Goal: Find specific page/section: Find specific page/section

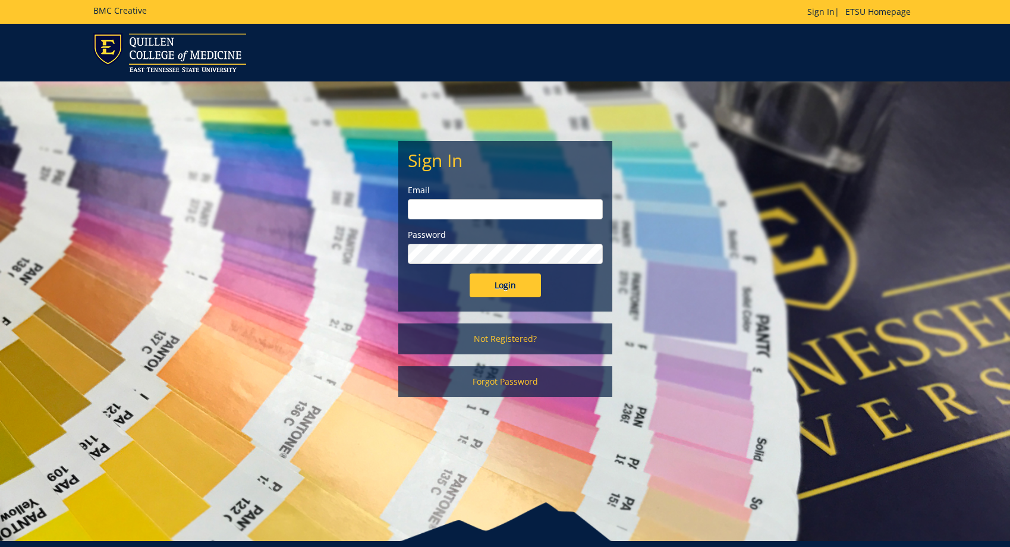
click at [467, 215] on input "email" at bounding box center [505, 209] width 195 height 20
type input "carr@etsu.edu"
click at [490, 285] on input "Login" at bounding box center [504, 285] width 71 height 24
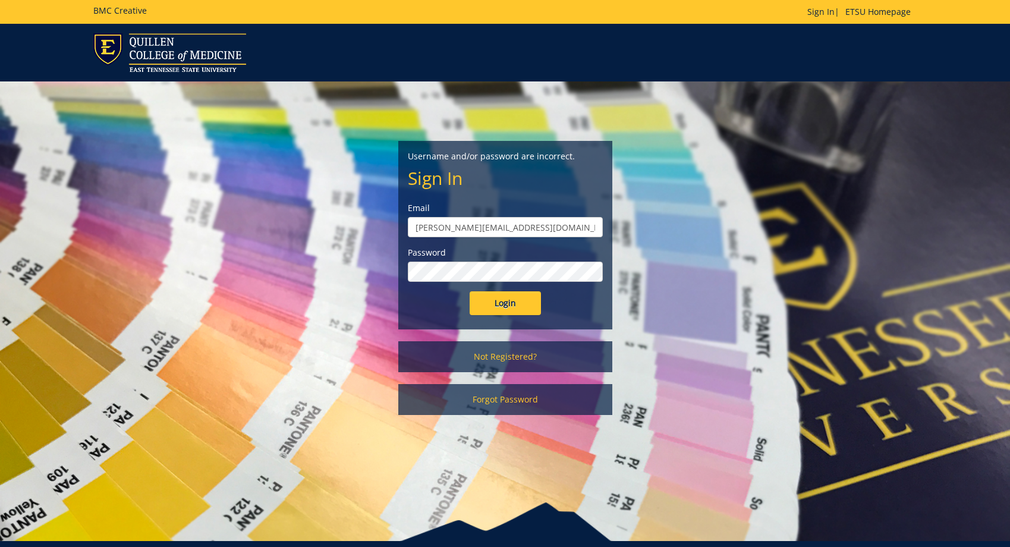
click at [469, 291] on input "Login" at bounding box center [504, 303] width 71 height 24
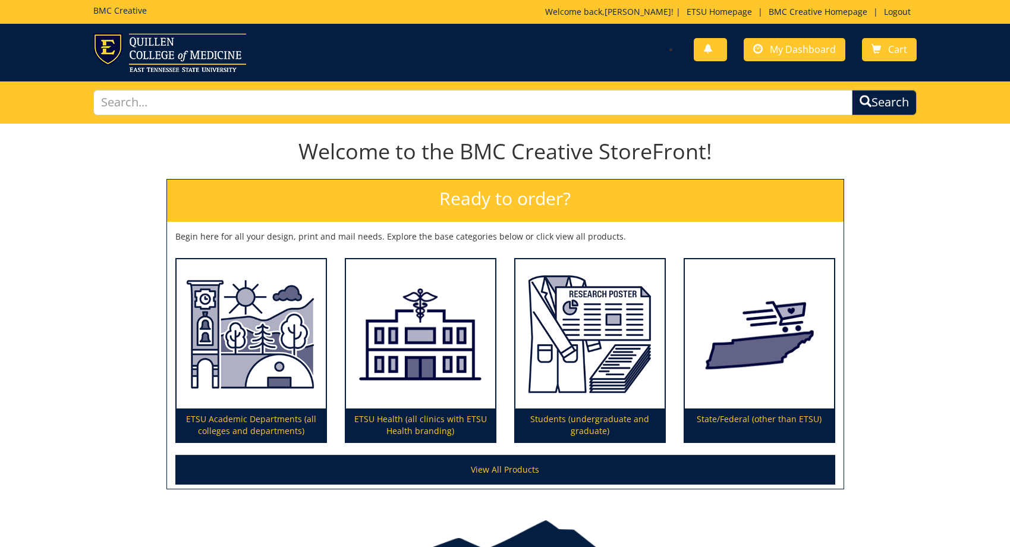
scroll to position [68, 0]
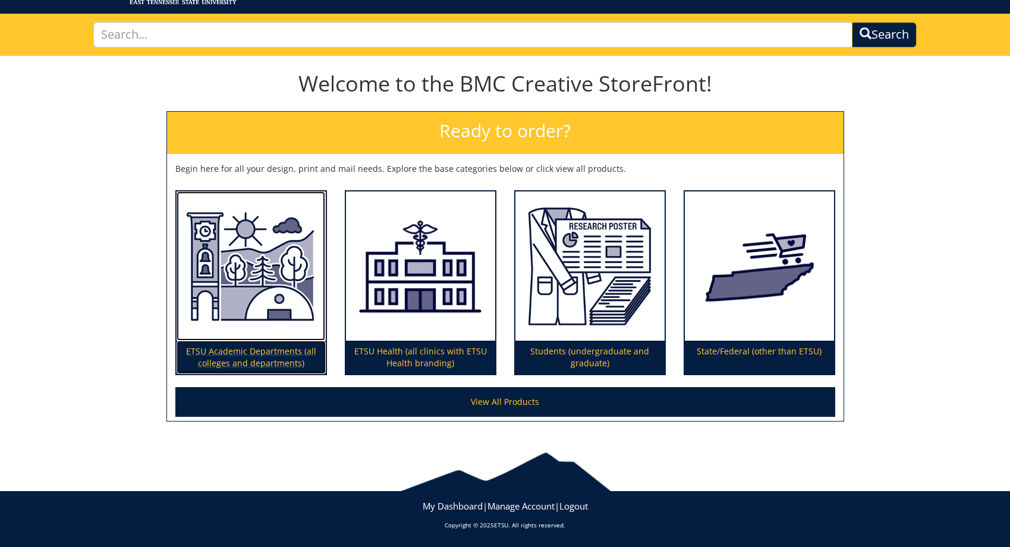
click at [226, 348] on p "ETSU Academic Departments (all colleges and departments)" at bounding box center [250, 356] width 149 height 33
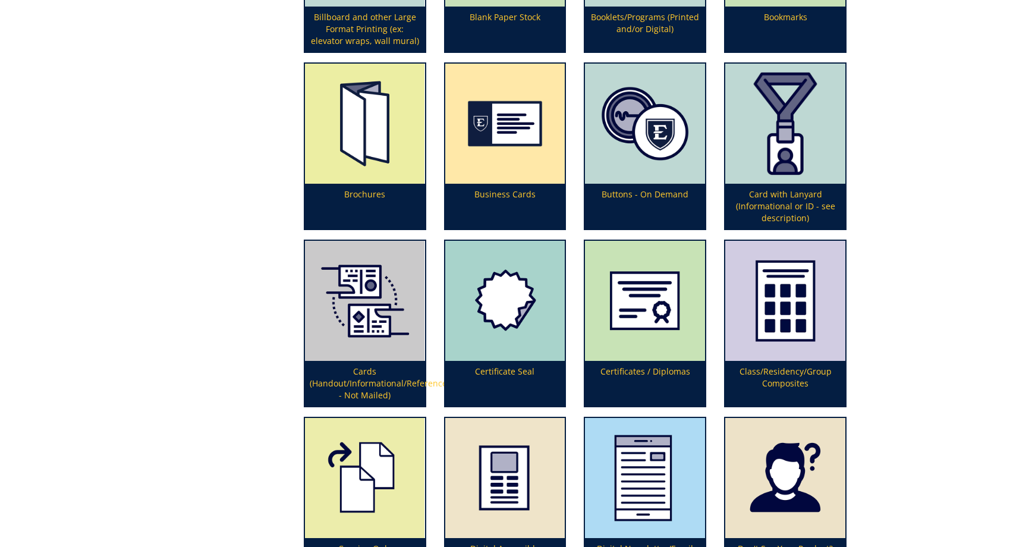
scroll to position [364, 0]
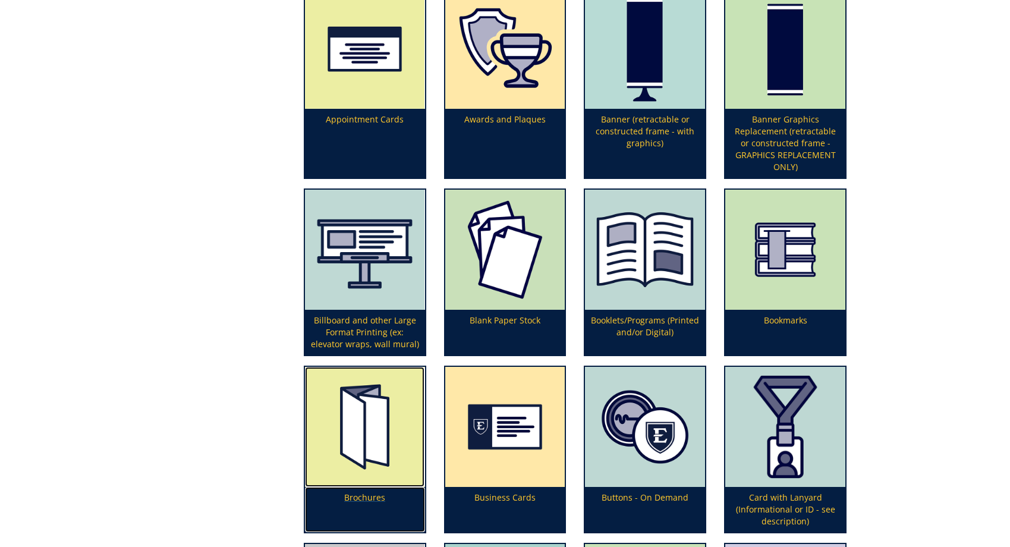
click at [361, 427] on img at bounding box center [365, 427] width 120 height 120
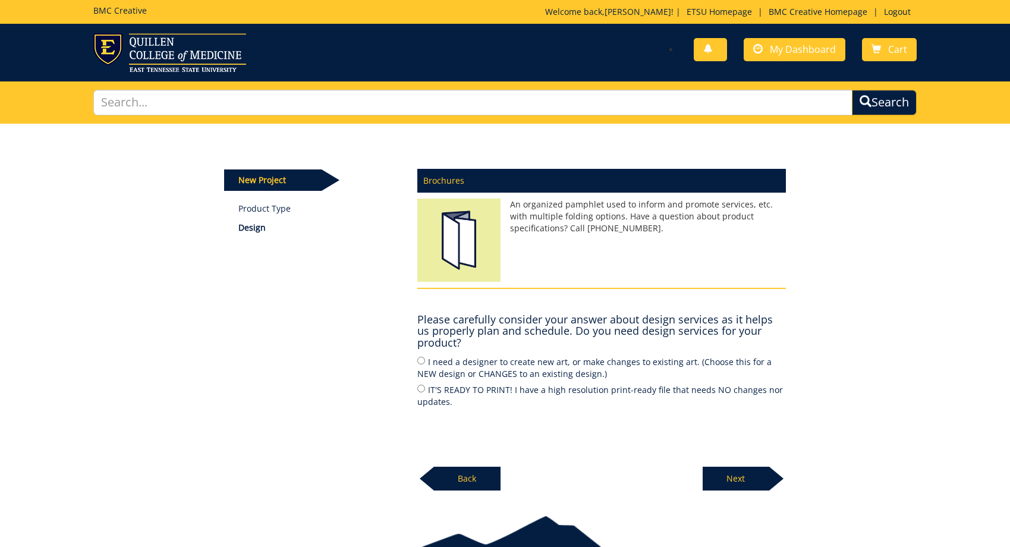
scroll to position [64, 0]
